Goal: Download file/media

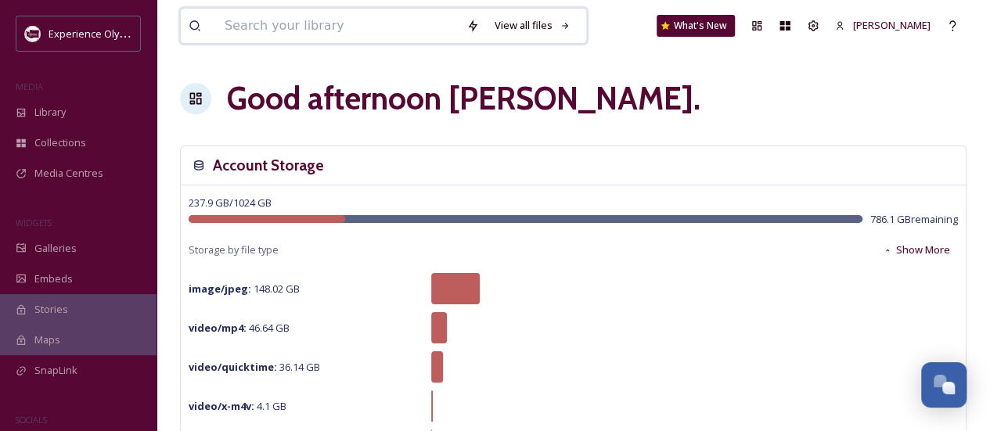
click at [272, 18] on input at bounding box center [338, 26] width 242 height 34
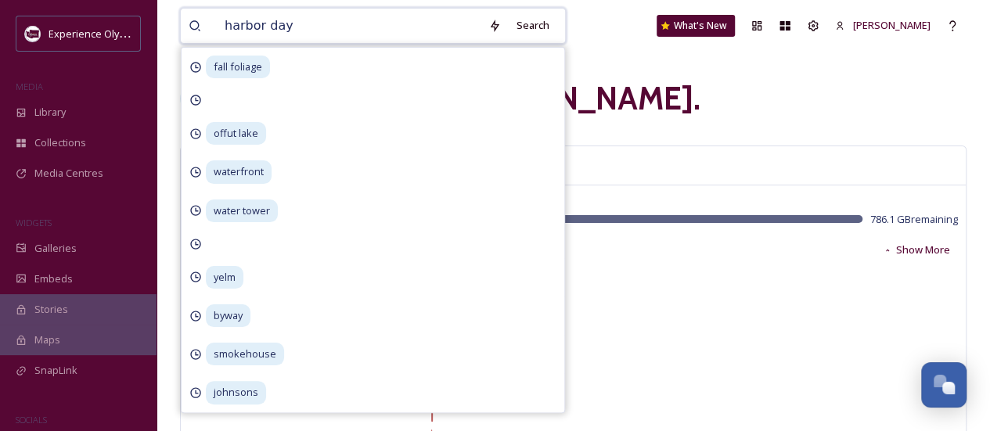
type input "harbor days"
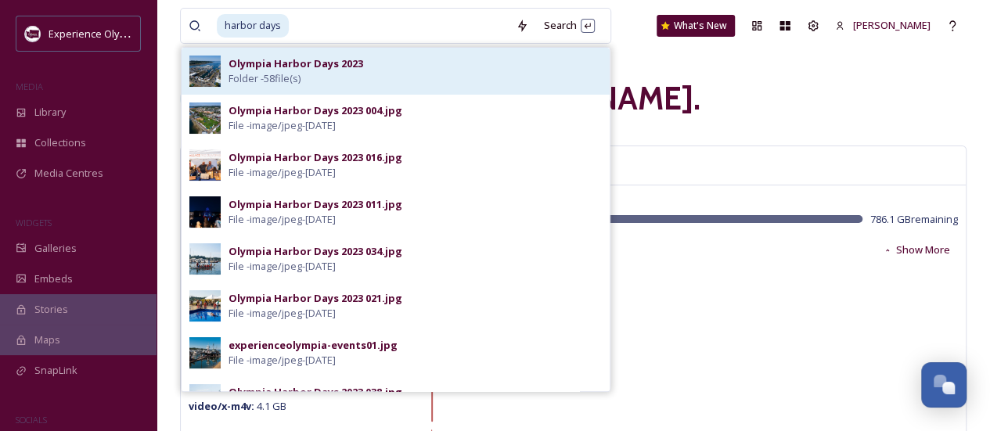
click at [276, 65] on strong "Olympia Harbor Days 2023" at bounding box center [296, 63] width 135 height 14
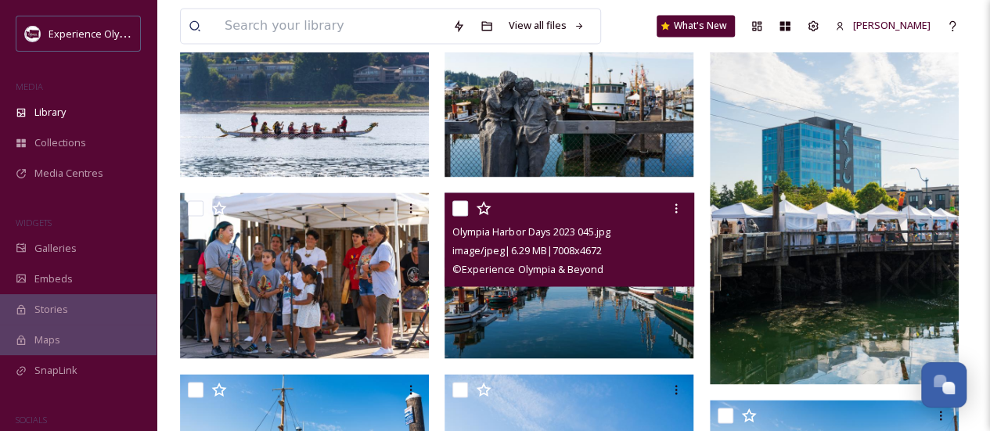
scroll to position [1061, 0]
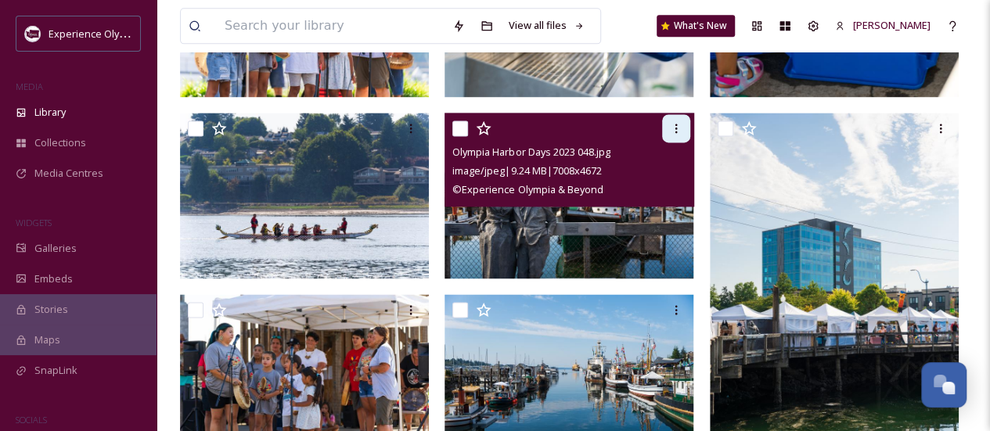
click at [678, 127] on icon at bounding box center [676, 128] width 13 height 13
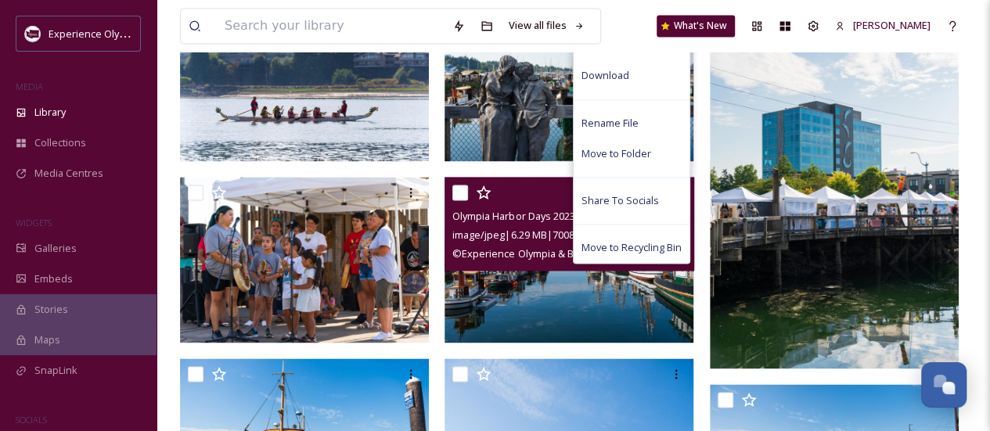
scroll to position [1189, 0]
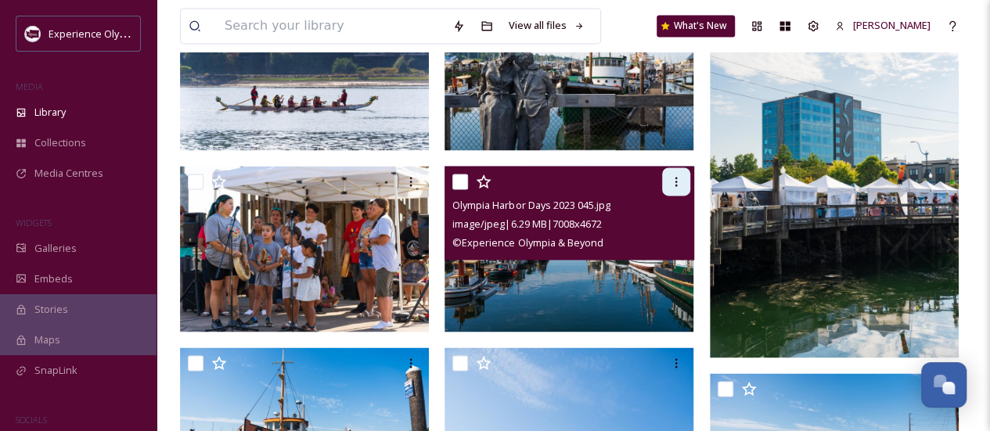
click at [683, 177] on div at bounding box center [676, 182] width 28 height 28
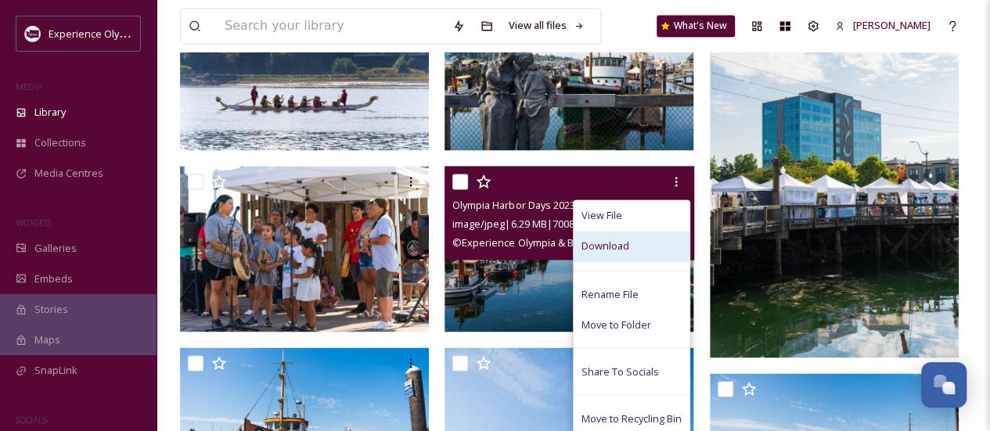
click at [629, 254] on div "Download" at bounding box center [632, 246] width 116 height 31
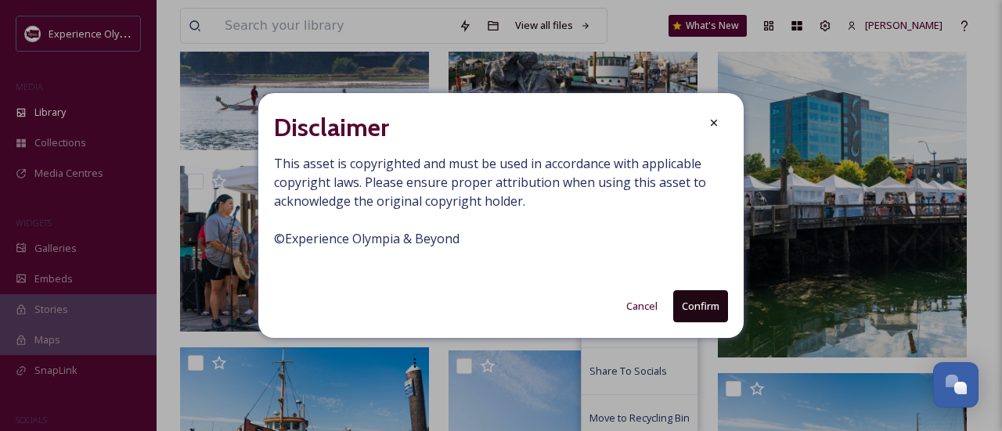
click at [699, 310] on button "Confirm" at bounding box center [700, 306] width 55 height 32
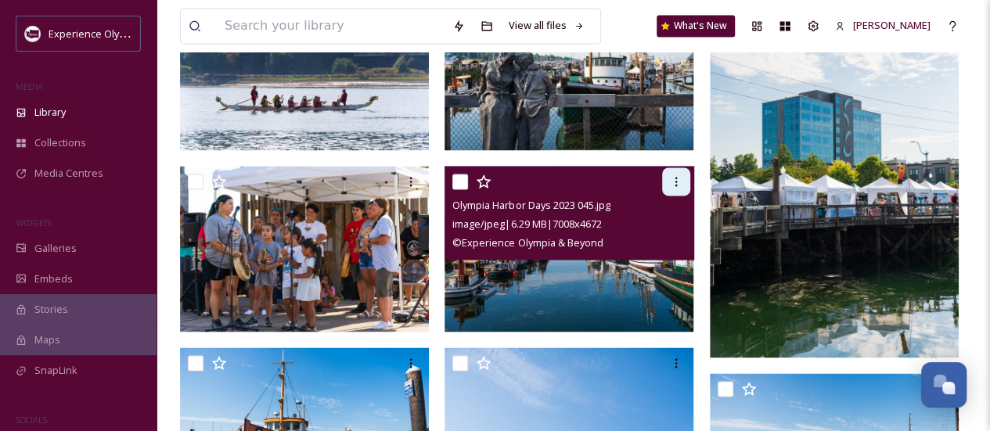
click at [683, 171] on div at bounding box center [676, 182] width 28 height 28
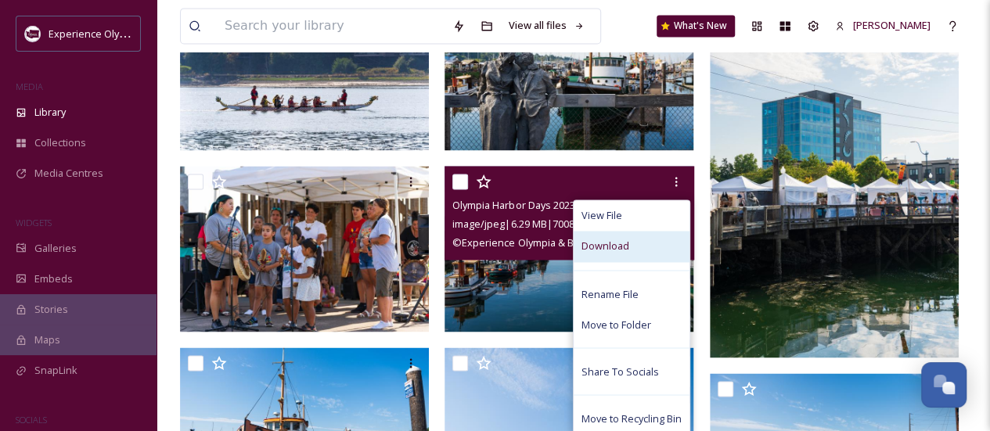
click at [633, 254] on div "Download" at bounding box center [632, 246] width 116 height 31
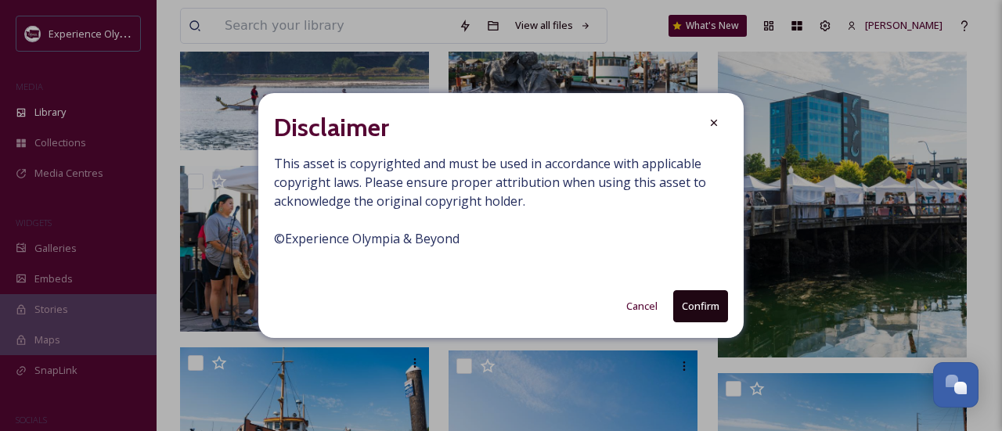
click at [719, 311] on button "Confirm" at bounding box center [700, 306] width 55 height 32
